Goal: Book appointment/travel/reservation

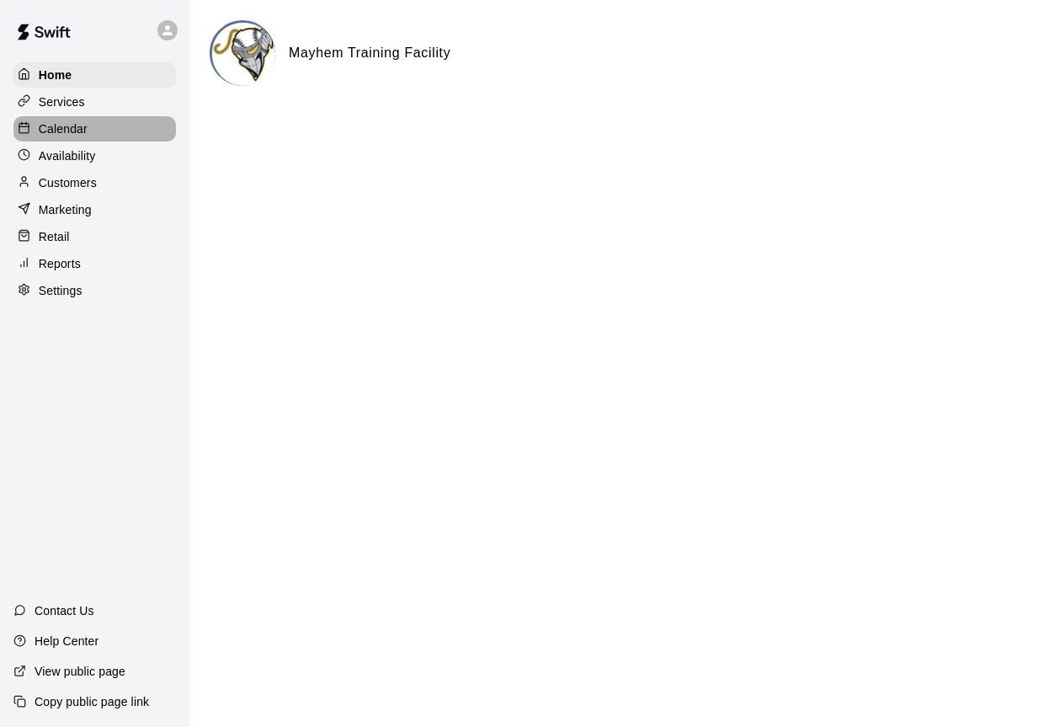
click at [64, 123] on p "Calendar" at bounding box center [63, 128] width 49 height 17
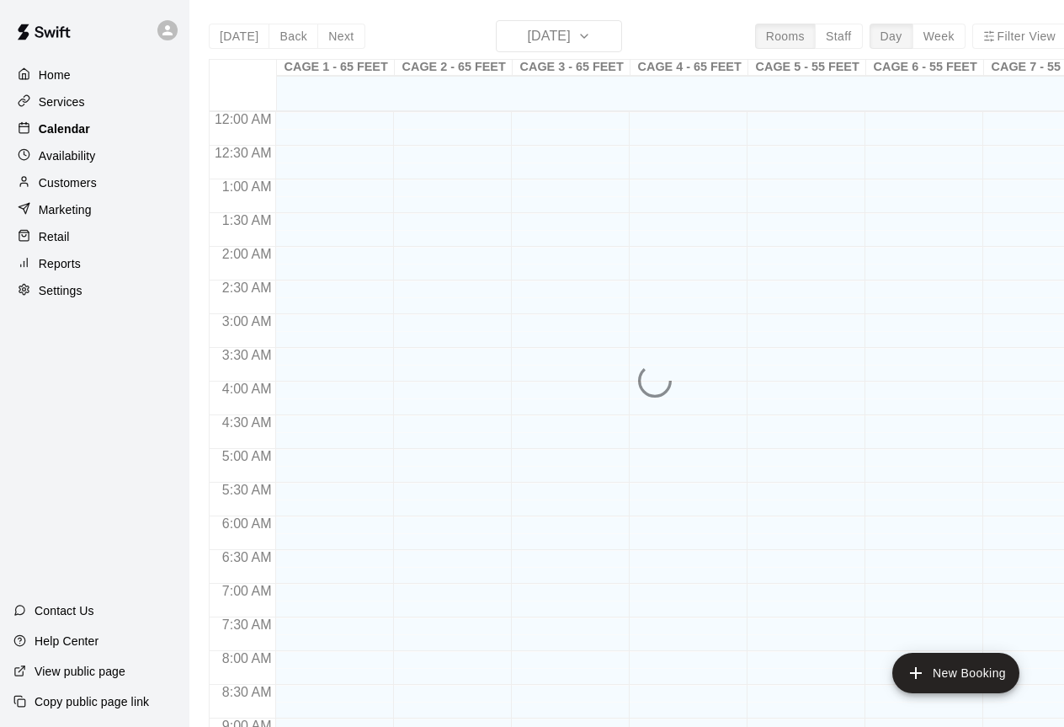
scroll to position [933, 0]
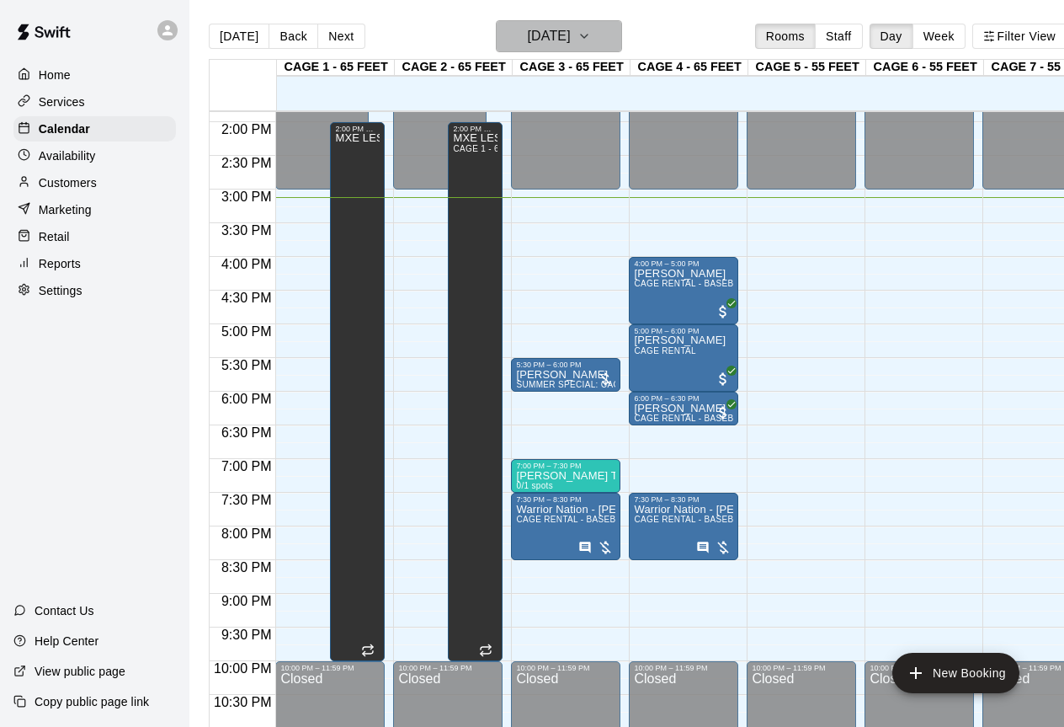
click at [609, 47] on button "[DATE]" at bounding box center [559, 36] width 126 height 32
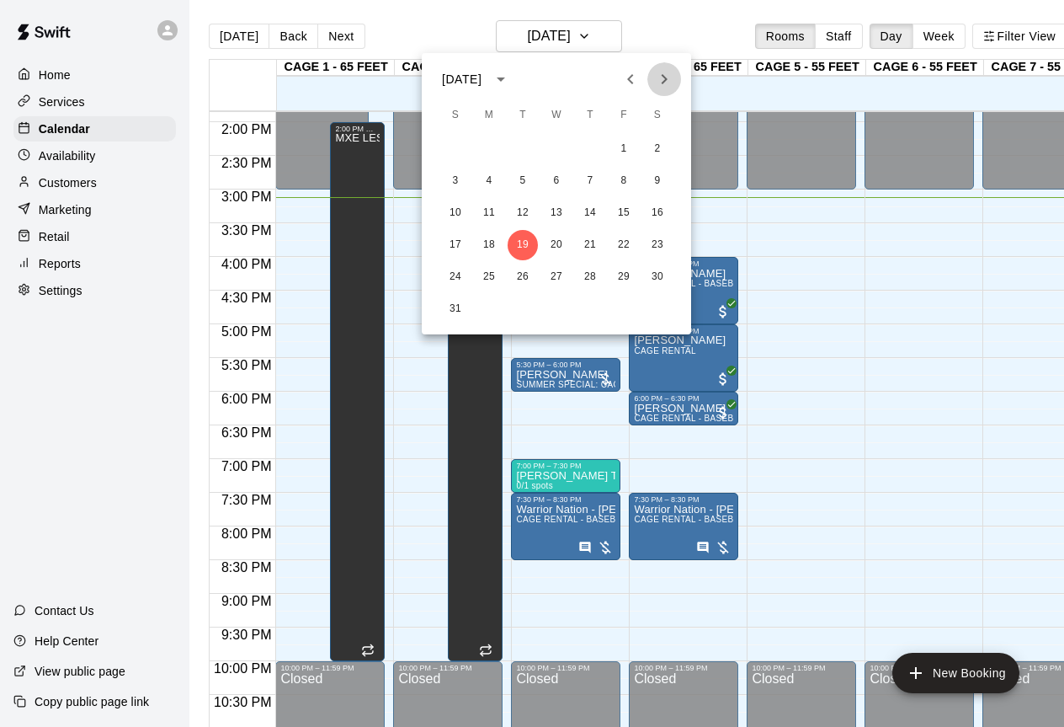
click at [674, 77] on icon "Next month" at bounding box center [664, 79] width 20 height 20
click at [460, 276] on button "28" at bounding box center [455, 277] width 30 height 30
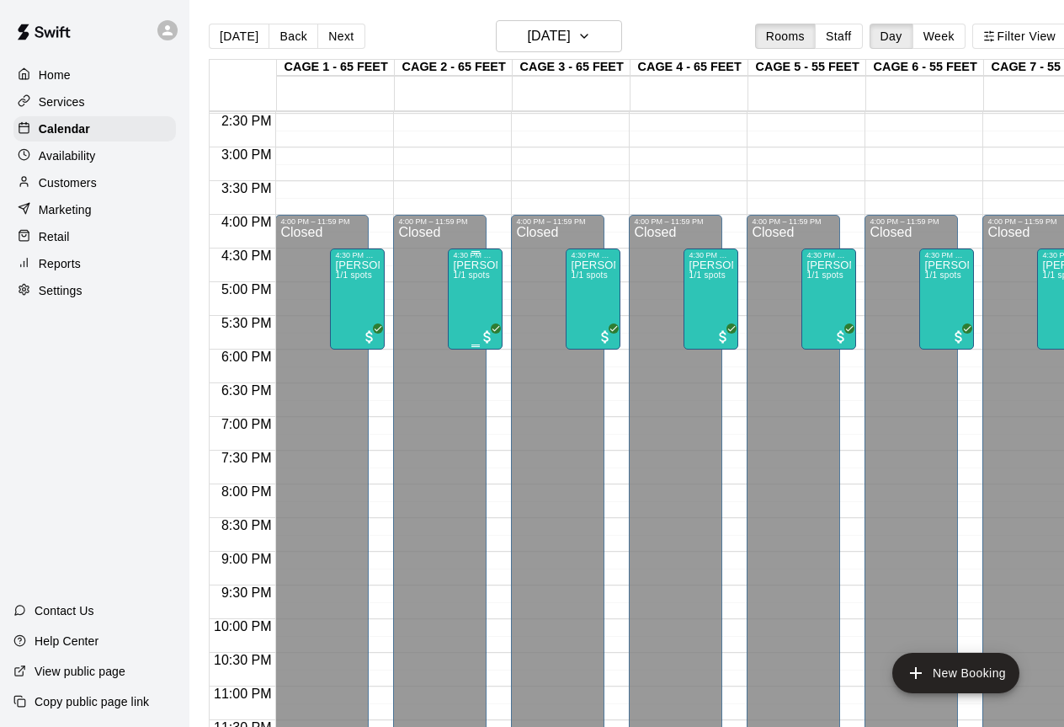
click at [469, 317] on div "[PERSON_NAME] Birthday Party 1/1 spots" at bounding box center [475, 622] width 45 height 727
click at [472, 291] on button "edit" at bounding box center [471, 279] width 34 height 34
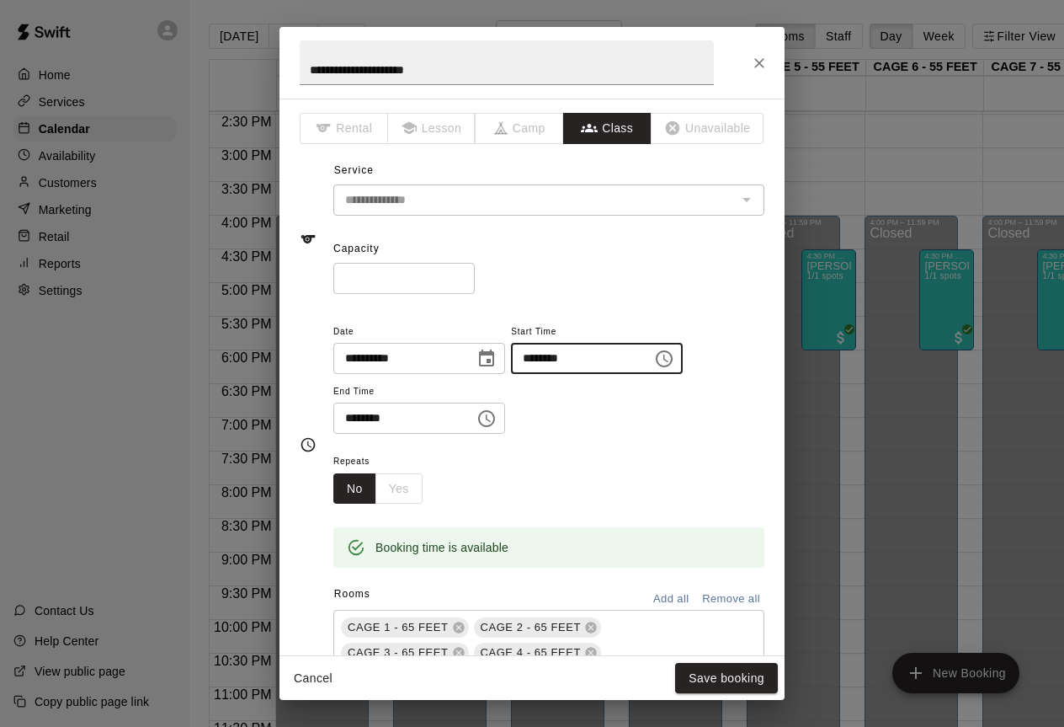
click at [551, 354] on input "********" at bounding box center [576, 358] width 130 height 31
type input "********"
click at [482, 416] on icon "Choose time, selected time is 6:00 PM" at bounding box center [487, 418] width 20 height 20
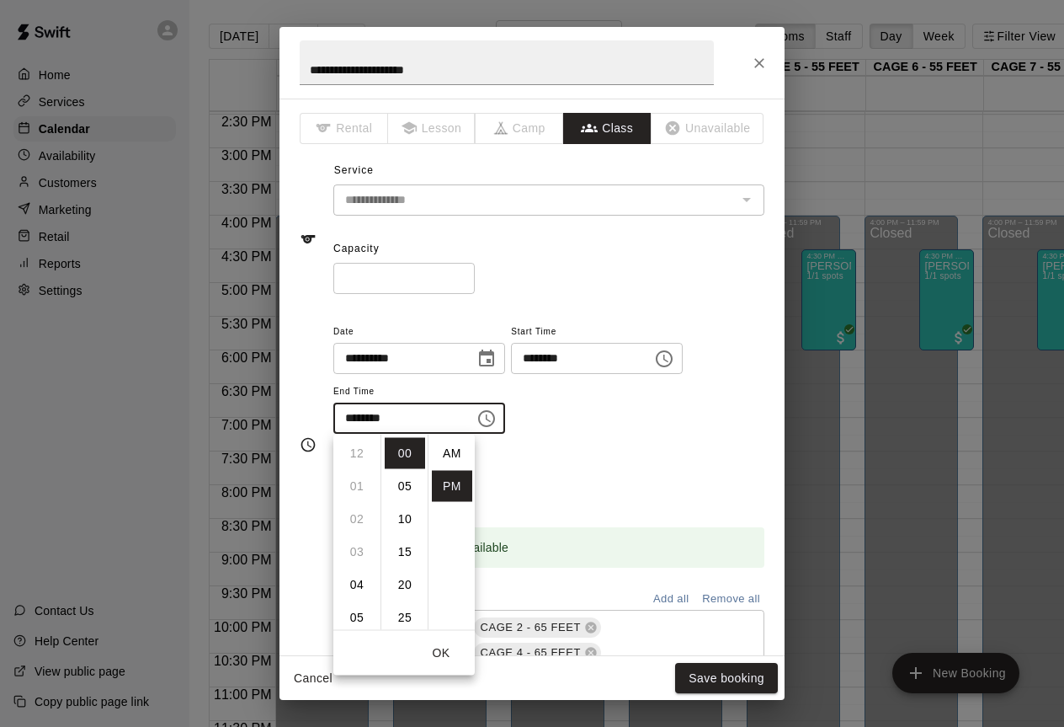
scroll to position [30, 0]
click at [409, 540] on li "15" at bounding box center [405, 551] width 40 height 31
type input "********"
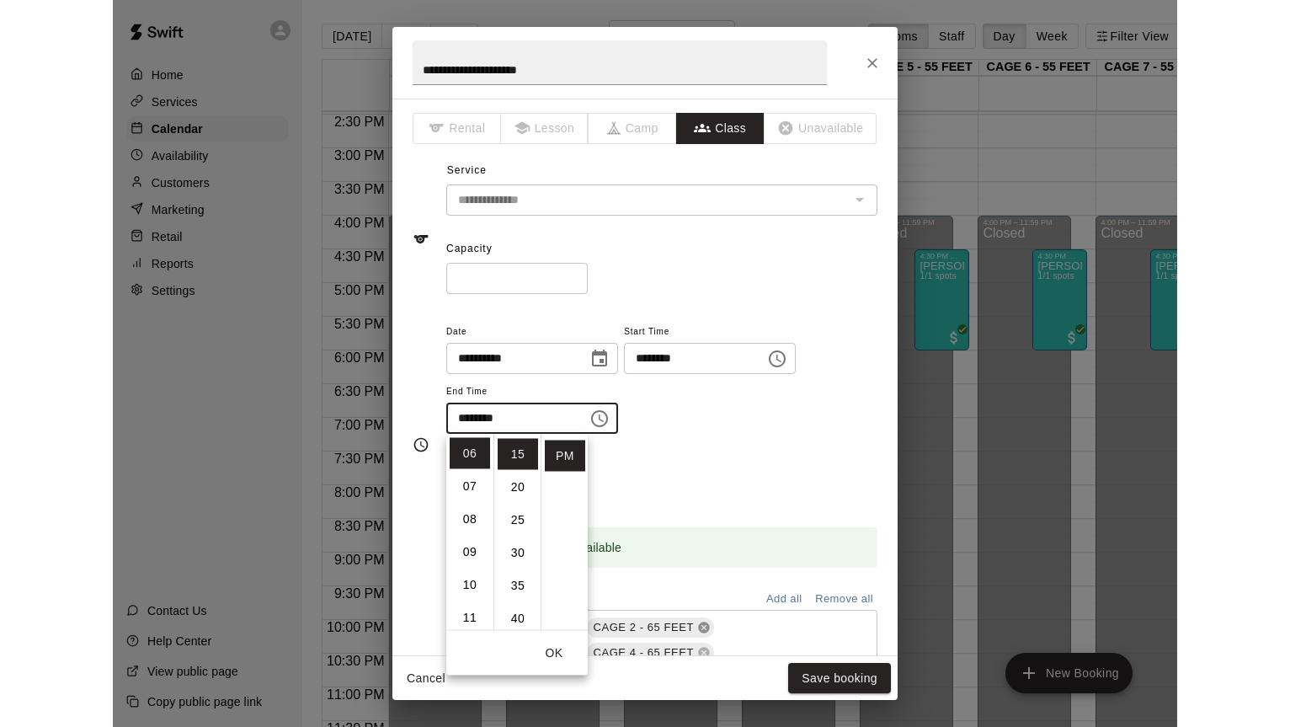
scroll to position [99, 0]
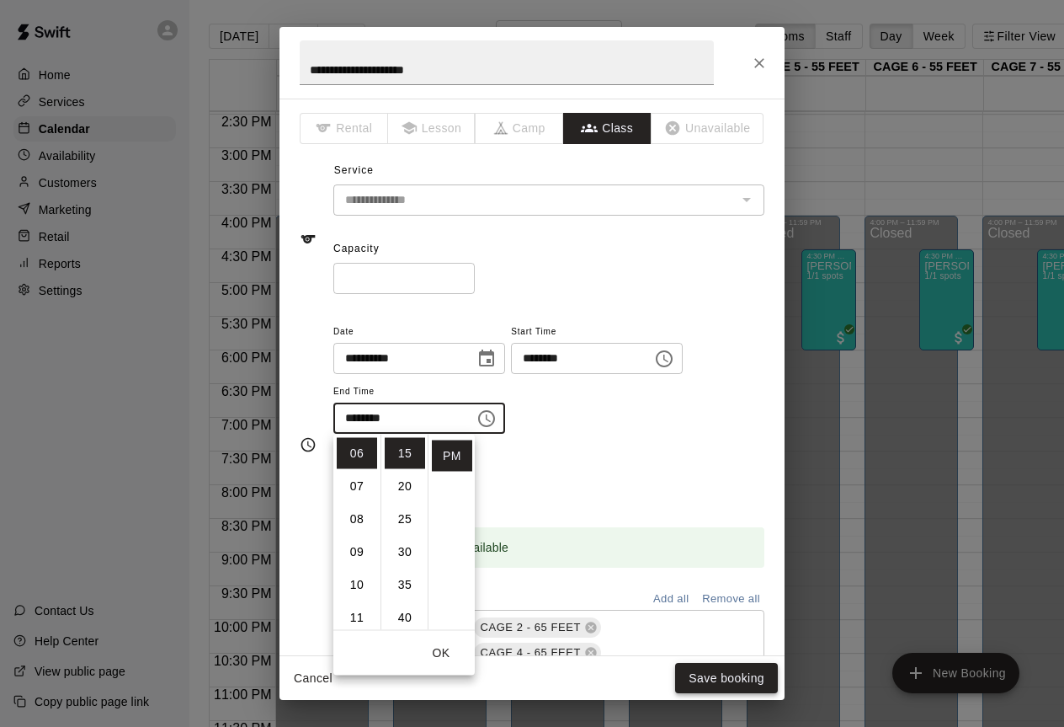
click at [707, 679] on button "Save booking" at bounding box center [726, 678] width 103 height 31
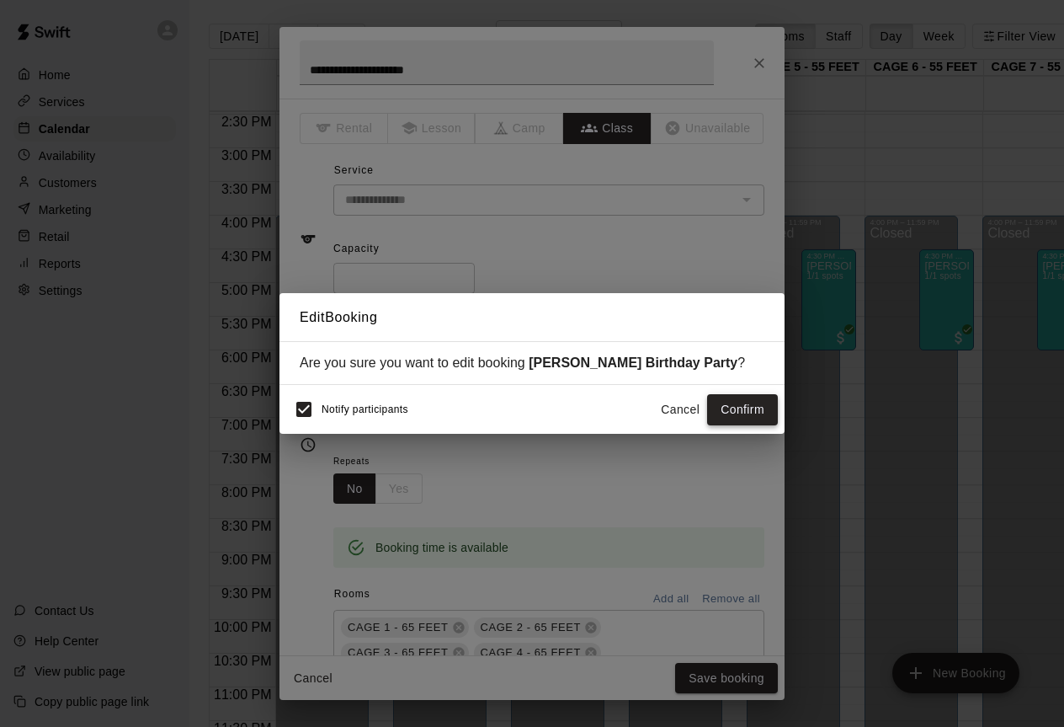
click at [748, 406] on button "Confirm" at bounding box center [742, 409] width 71 height 31
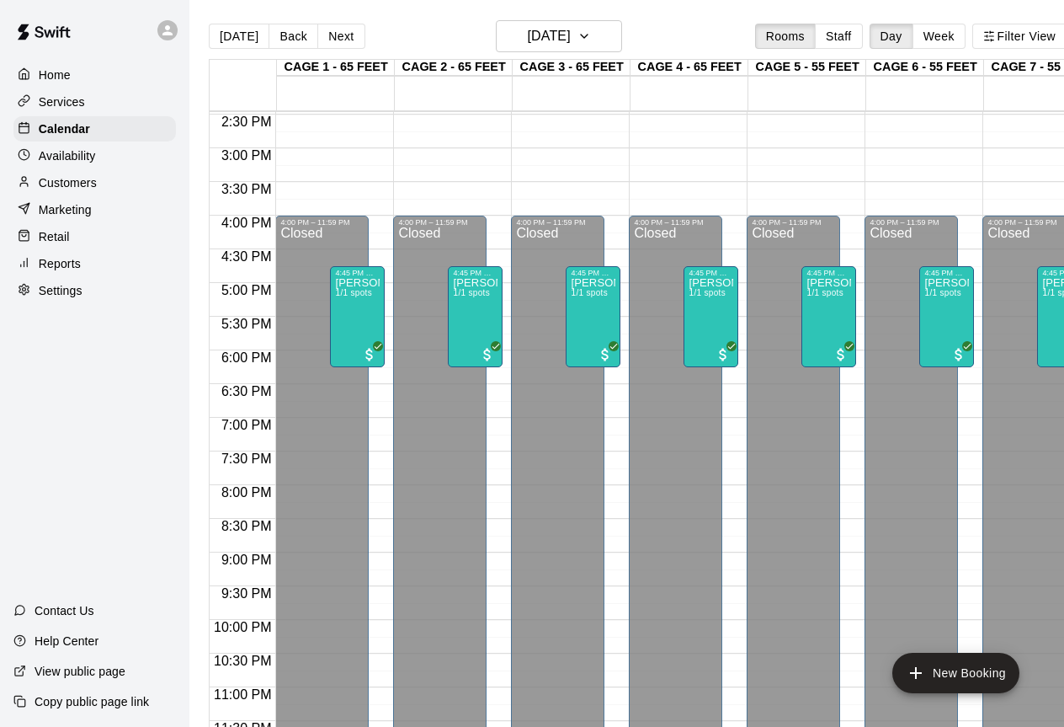
click at [61, 80] on p "Home" at bounding box center [55, 75] width 32 height 17
